Goal: Task Accomplishment & Management: Manage account settings

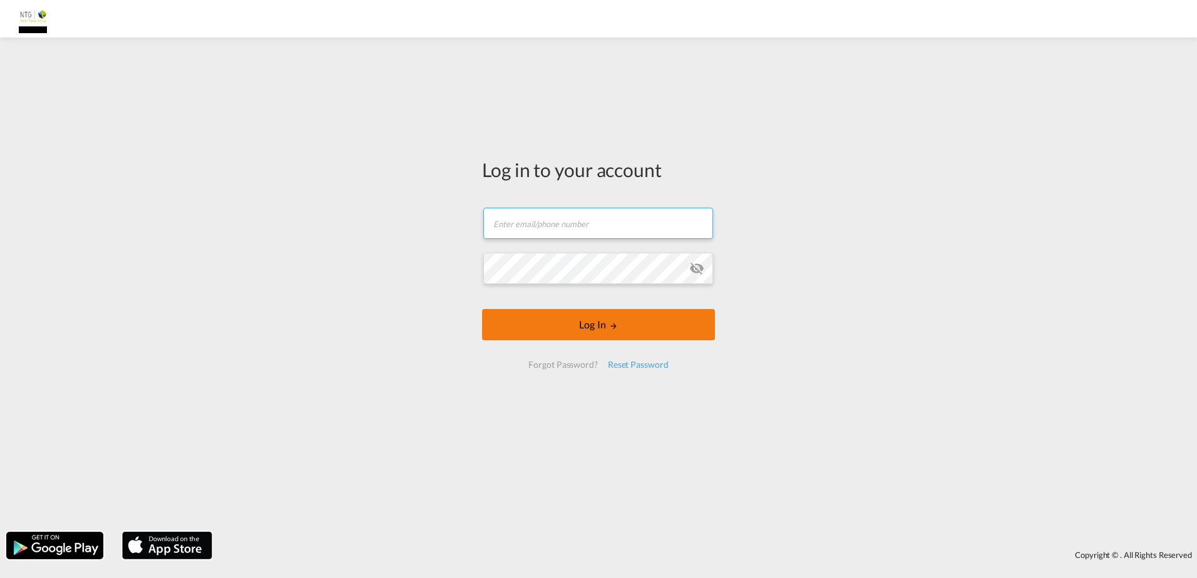
type input "jlj@ntg.com"
click at [602, 324] on form "jlj@ntg.com Email field is required Password field is required Log In Forgot Pa…" at bounding box center [598, 288] width 233 height 186
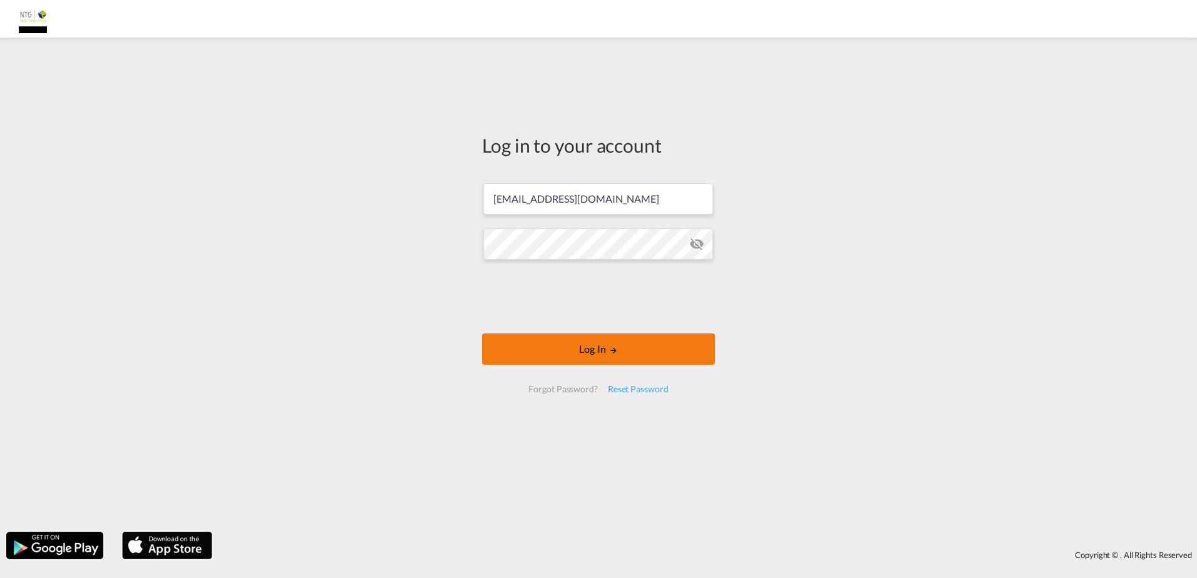
click at [632, 350] on button "Log In" at bounding box center [598, 349] width 233 height 31
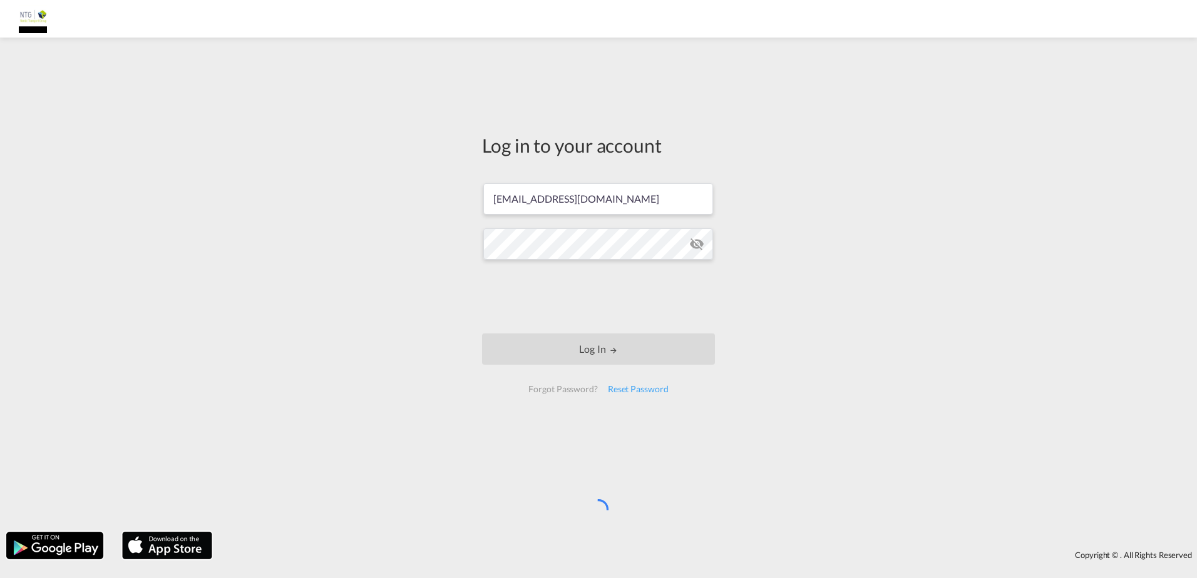
drag, startPoint x: 611, startPoint y: 330, endPoint x: 349, endPoint y: 257, distance: 272.3
click at [349, 257] on div "Log in to your account jlj@ntg.com Log In Forgot Password? Reset Password" at bounding box center [598, 285] width 1197 height 482
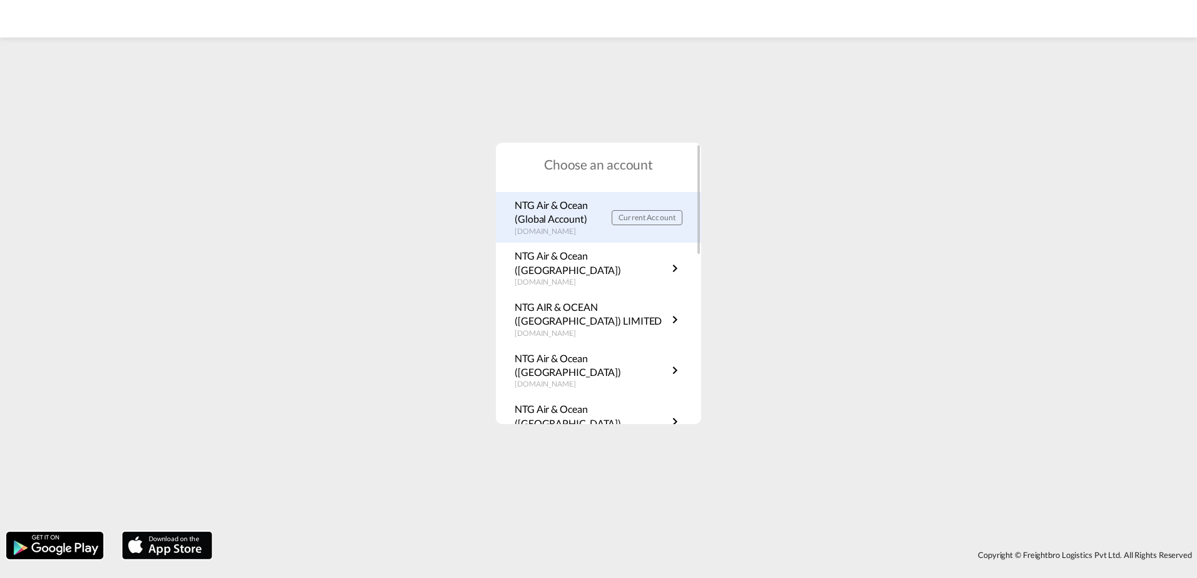
click at [586, 210] on p "NTG Air & Ocean (Global Account)" at bounding box center [562, 212] width 97 height 28
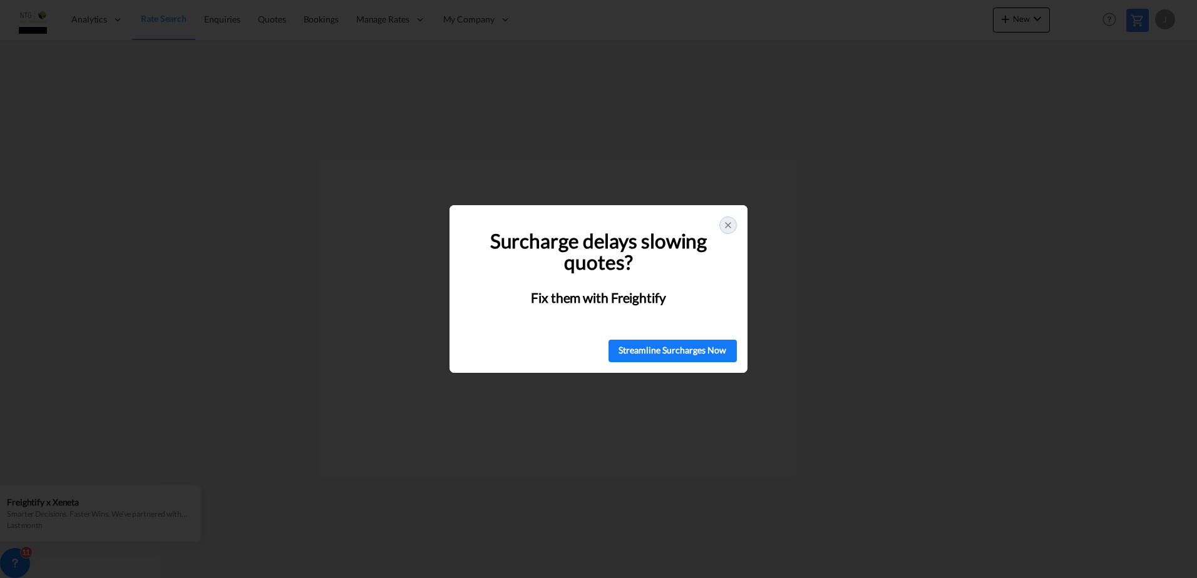
click at [721, 222] on div at bounding box center [728, 226] width 18 height 18
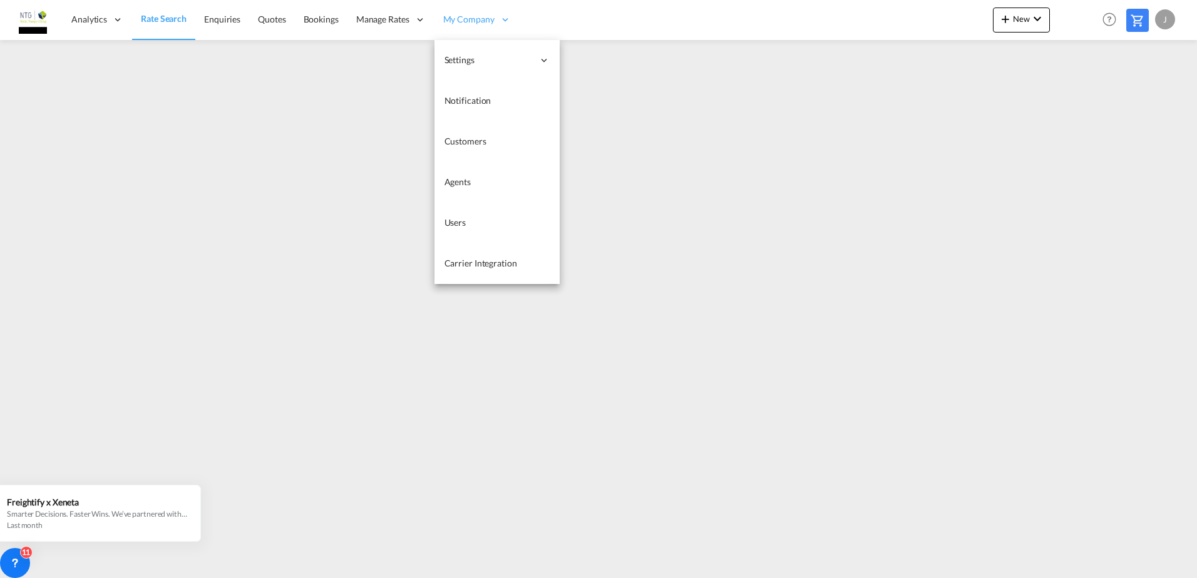
click at [481, 24] on span "My Company" at bounding box center [468, 19] width 51 height 13
click at [499, 15] on icon at bounding box center [504, 19] width 11 height 11
click at [506, 24] on icon at bounding box center [504, 19] width 11 height 11
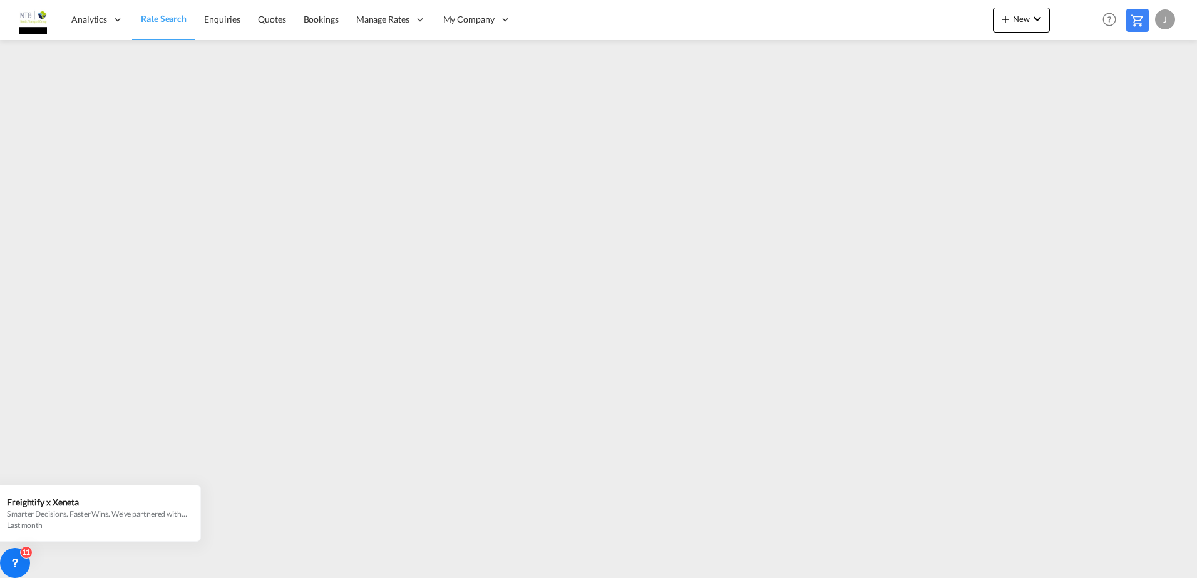
click at [1159, 26] on div "J" at bounding box center [1165, 19] width 20 height 20
click at [1138, 100] on button "Switch Account" at bounding box center [1142, 95] width 100 height 25
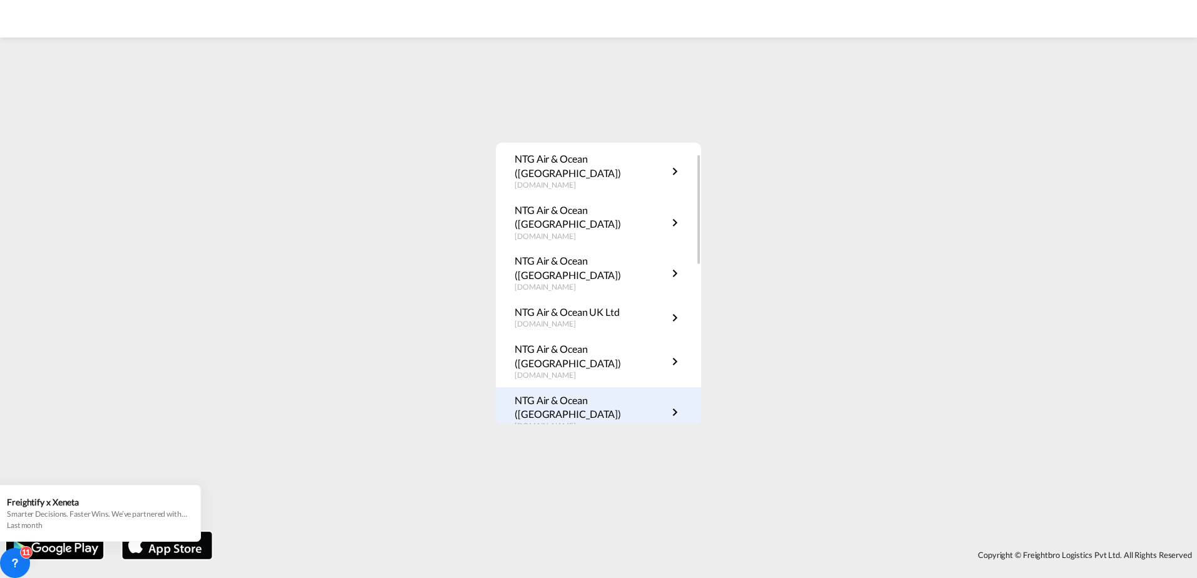
scroll to position [63, 0]
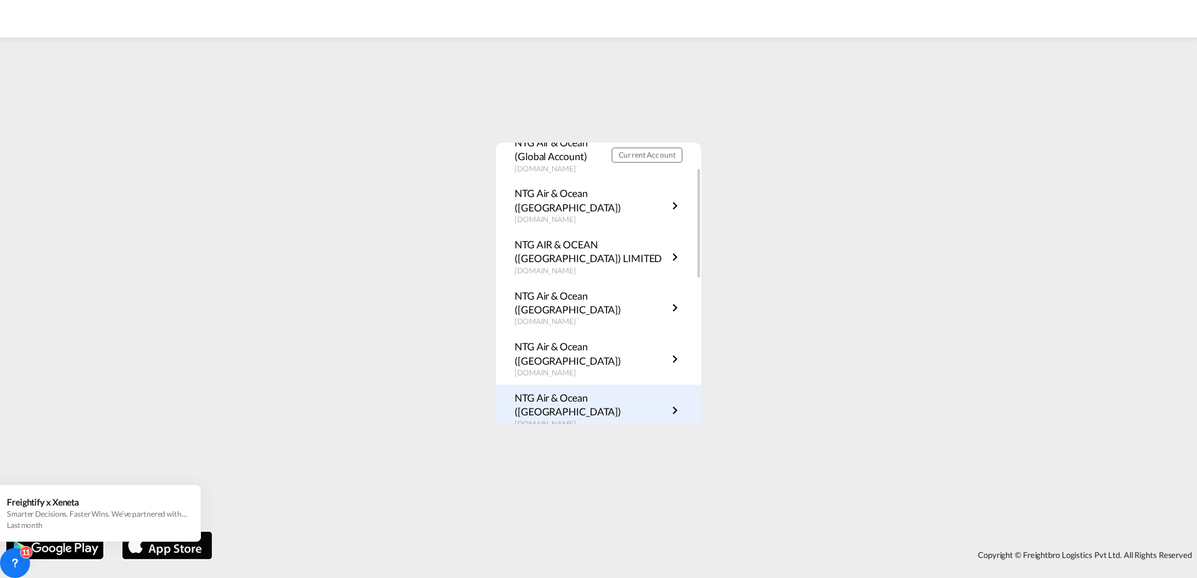
click at [638, 391] on link "NTG Air & Ocean (Germany) de.rates.ntgairocean.com" at bounding box center [598, 410] width 168 height 39
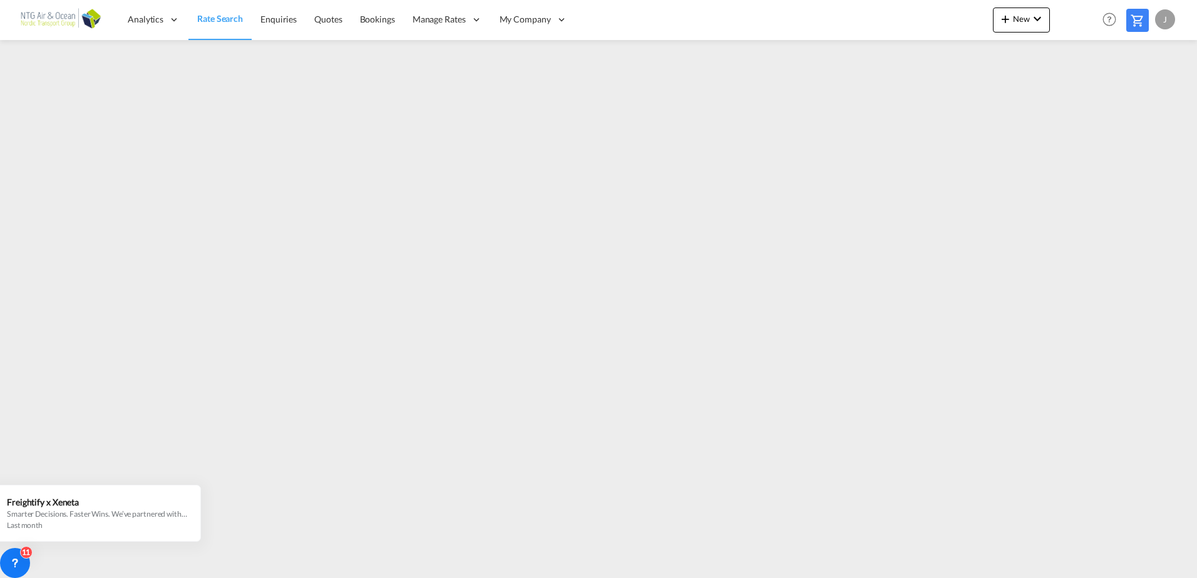
click at [1157, 19] on div "J" at bounding box center [1165, 19] width 20 height 20
click at [1155, 94] on button "Switch Account" at bounding box center [1142, 95] width 100 height 25
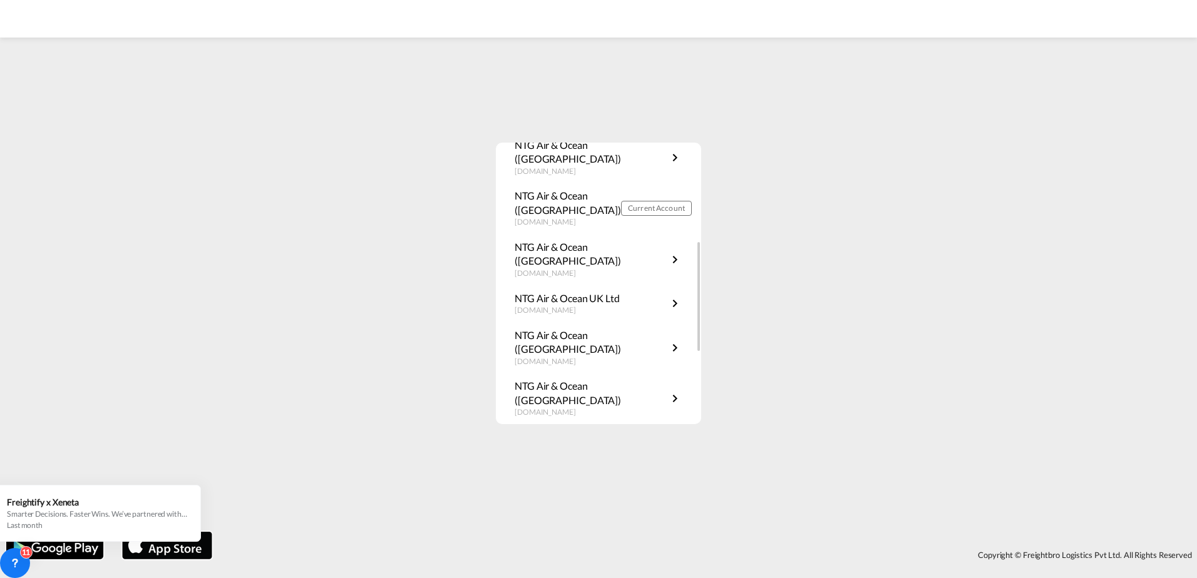
scroll to position [313, 0]
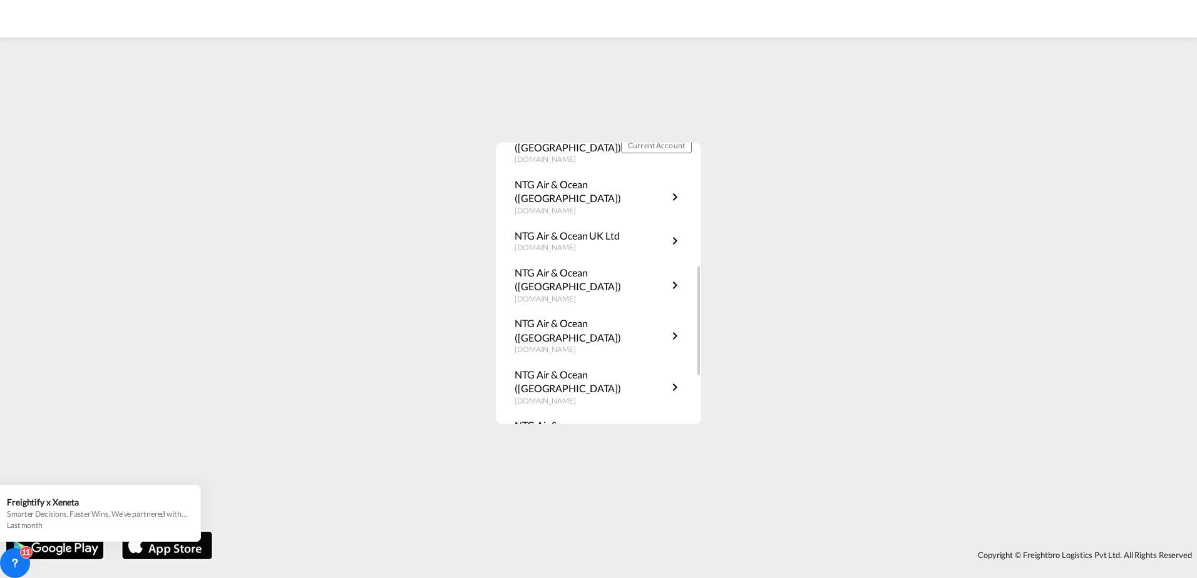
click at [560, 470] on p "NTG Air & Ocean([GEOGRAPHIC_DATA])" at bounding box center [590, 484] width 153 height 28
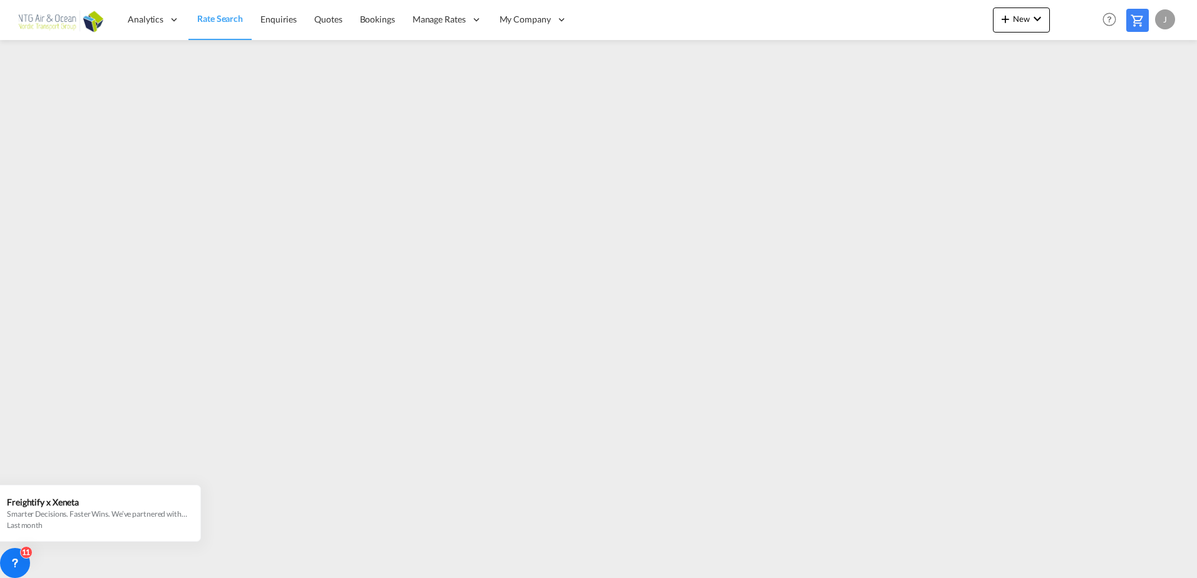
click at [1172, 22] on div "J" at bounding box center [1165, 19] width 20 height 20
click at [1135, 103] on button "Switch Account" at bounding box center [1142, 95] width 100 height 25
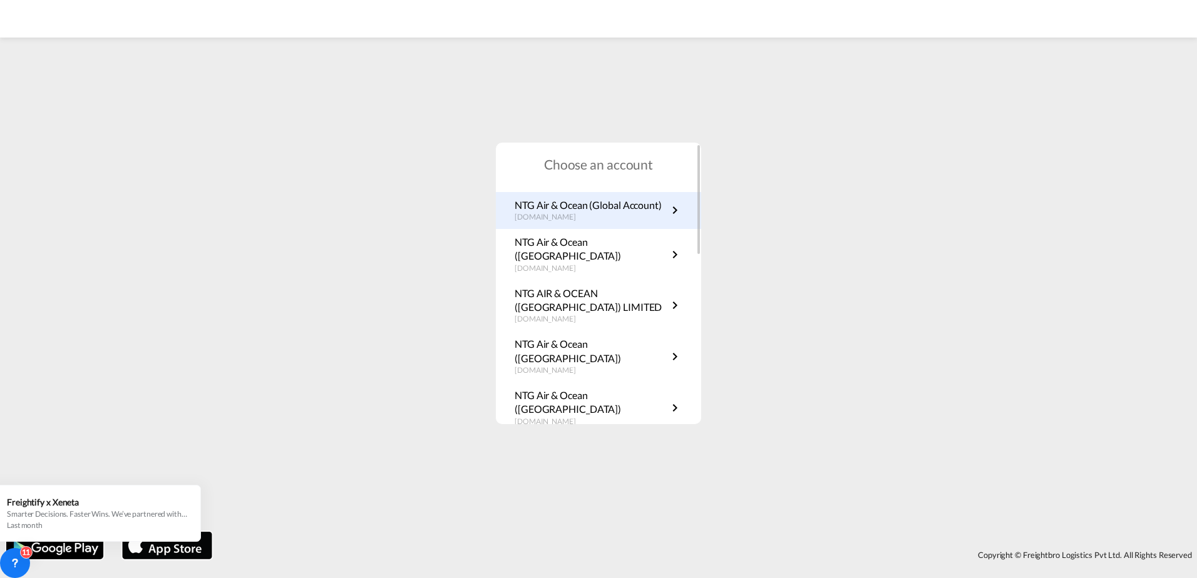
click at [607, 211] on p "NTG Air & Ocean (Global Account)" at bounding box center [587, 205] width 147 height 14
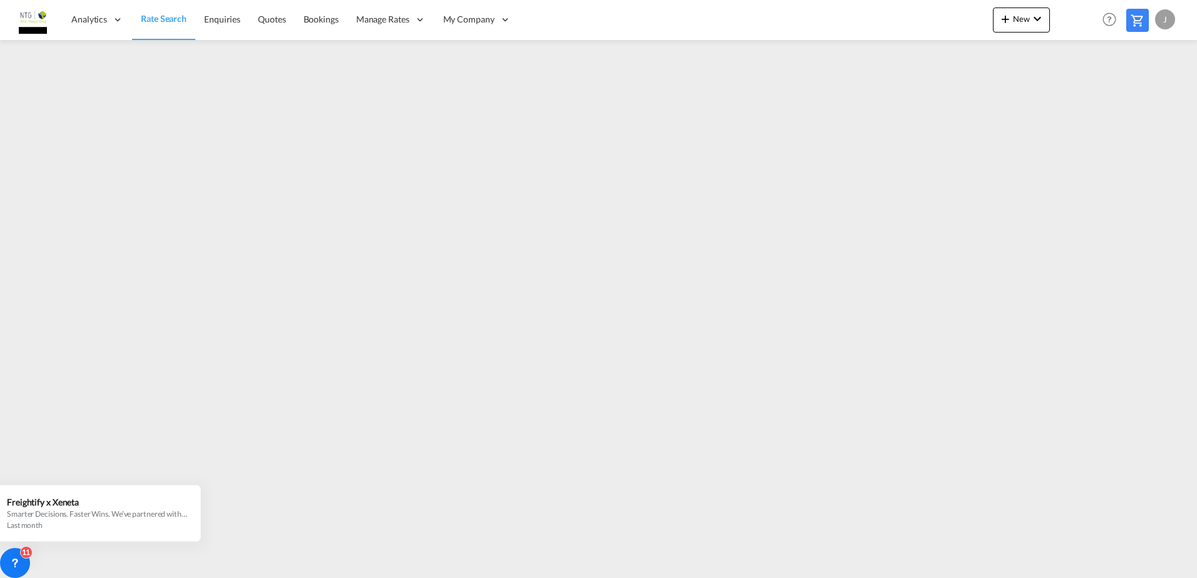
click at [1168, 14] on div "J" at bounding box center [1165, 19] width 20 height 20
click at [1151, 95] on button "Switch Account" at bounding box center [1142, 95] width 100 height 25
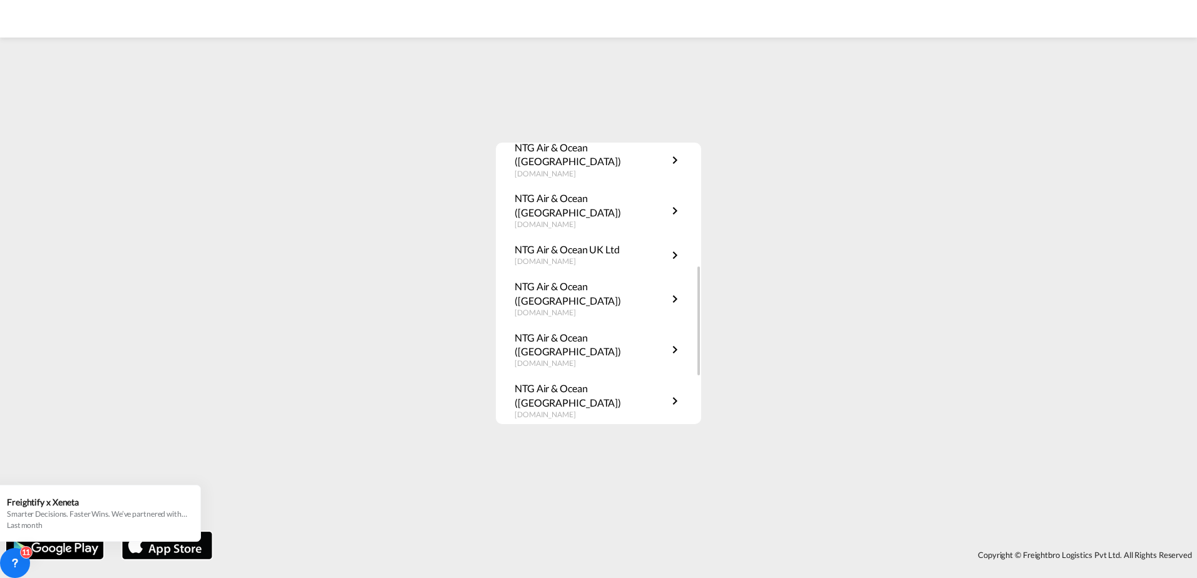
scroll to position [250, 0]
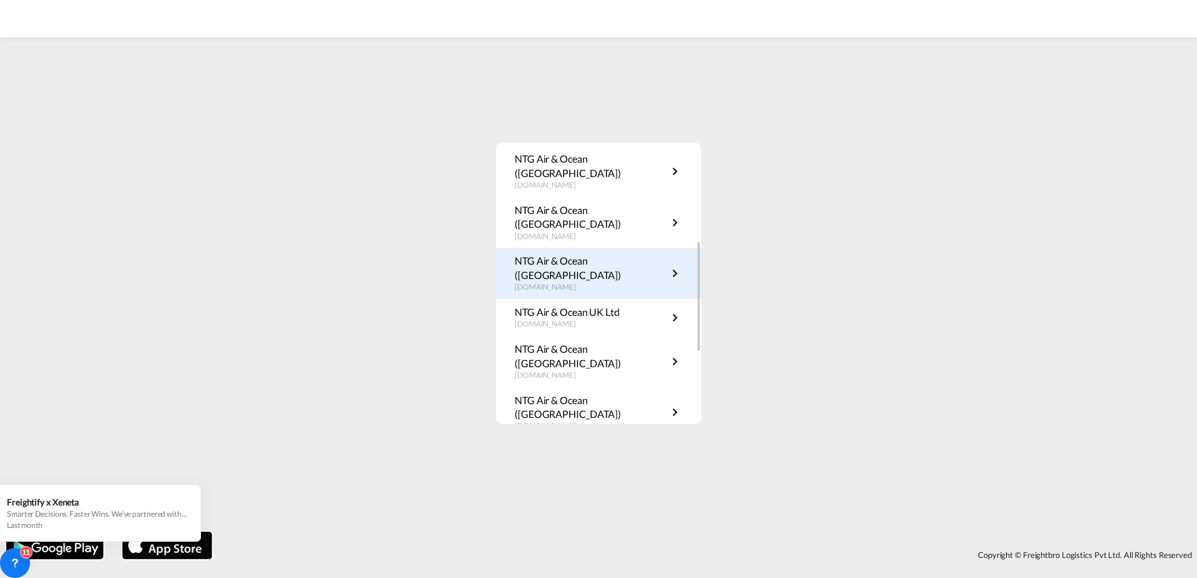
click at [604, 282] on p "[DOMAIN_NAME]" at bounding box center [590, 287] width 153 height 11
